Goal: Task Accomplishment & Management: Manage account settings

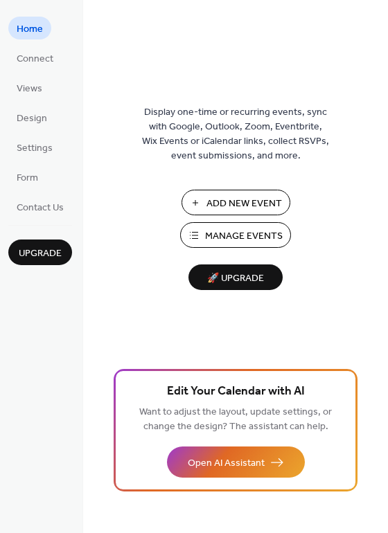
click at [235, 221] on div "Add New Event Manage Events 🚀 Upgrade" at bounding box center [235, 240] width 138 height 100
click at [235, 235] on span "Manage Events" at bounding box center [244, 236] width 78 height 15
click at [33, 60] on span "Connect" at bounding box center [35, 59] width 37 height 15
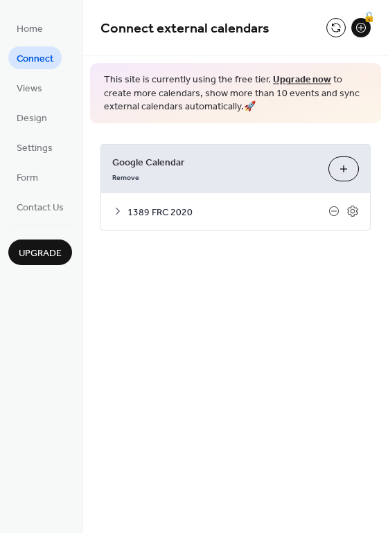
click at [158, 213] on span "1389 FRC 2020" at bounding box center [227, 212] width 201 height 15
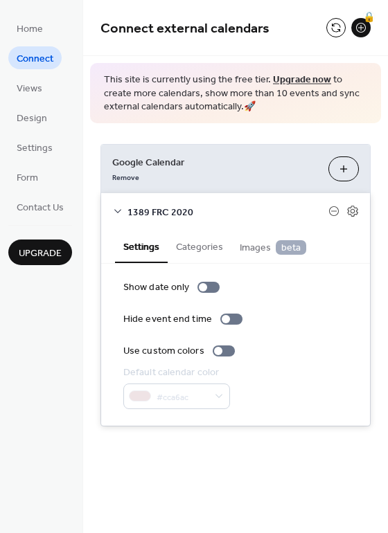
click at [345, 81] on span "This site is currently using the free tier. Upgrade now to create more calendar…" at bounding box center [235, 93] width 263 height 41
click at [343, 73] on span "This site is currently using the free tier. Upgrade now to create more calendar…" at bounding box center [235, 93] width 263 height 41
click at [118, 118] on div "This site is currently using the free tier. Upgrade now to create more calendar…" at bounding box center [235, 93] width 291 height 60
click at [27, 57] on span "Connect" at bounding box center [35, 59] width 37 height 15
click at [340, 168] on button "Choose Calendars" at bounding box center [343, 168] width 30 height 25
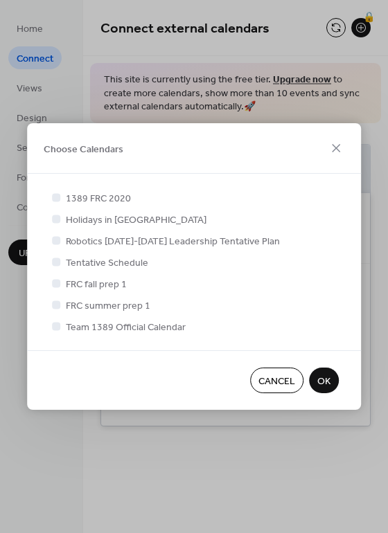
click at [57, 263] on div at bounding box center [56, 262] width 8 height 8
click at [55, 262] on div at bounding box center [56, 262] width 8 height 8
click at [84, 264] on span "Tentative Schedule" at bounding box center [107, 263] width 82 height 15
click at [130, 264] on span "Tentative Schedule" at bounding box center [107, 263] width 82 height 15
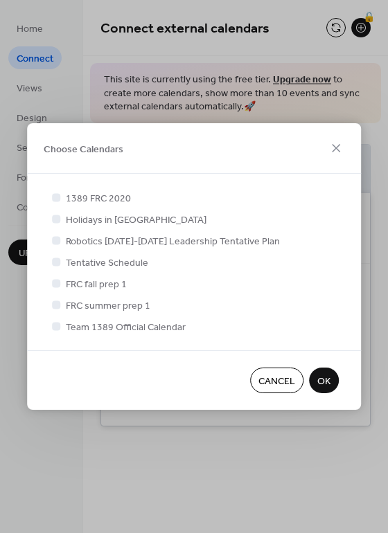
click at [118, 289] on span "FRC fall prep 1" at bounding box center [96, 285] width 61 height 15
click at [69, 308] on span "FRC summer prep 1" at bounding box center [108, 306] width 84 height 15
click at [56, 327] on div at bounding box center [56, 326] width 8 height 8
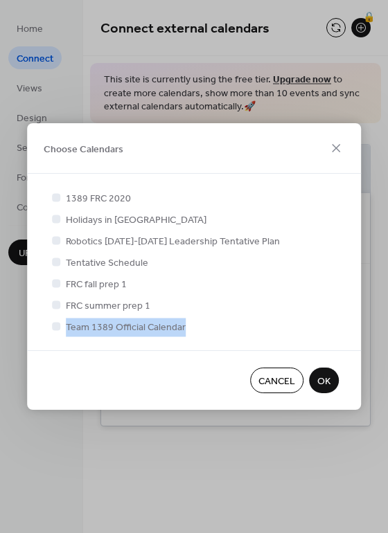
click at [56, 327] on div at bounding box center [56, 326] width 8 height 8
click at [55, 198] on icon at bounding box center [56, 198] width 6 height 6
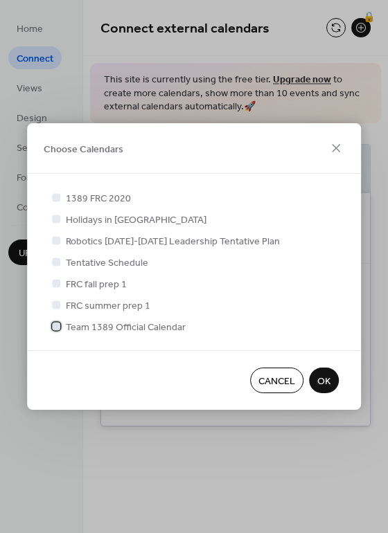
click at [55, 328] on div at bounding box center [56, 326] width 8 height 8
click at [56, 305] on div at bounding box center [56, 304] width 8 height 8
click at [327, 382] on span "OK" at bounding box center [323, 382] width 13 height 15
